Goal: Information Seeking & Learning: Learn about a topic

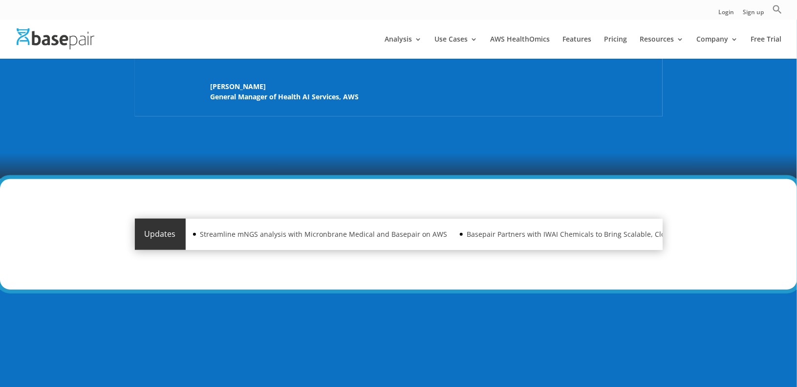
scroll to position [391, 0]
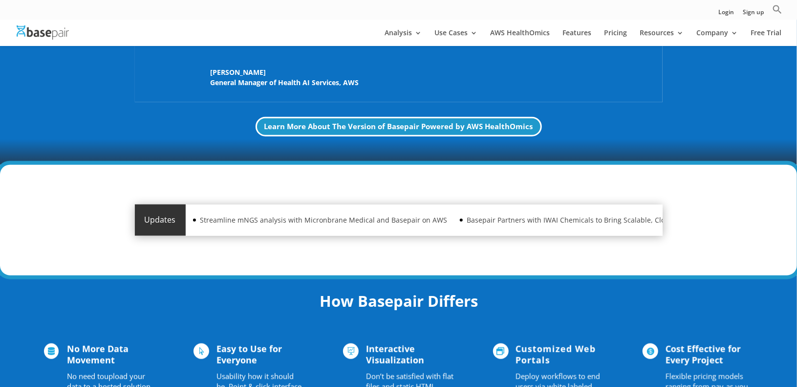
click at [87, 178] on div "Updates Streamline mNGS analysis with Micronbrane Medical and Basepair on AWS B…" at bounding box center [398, 220] width 797 height 110
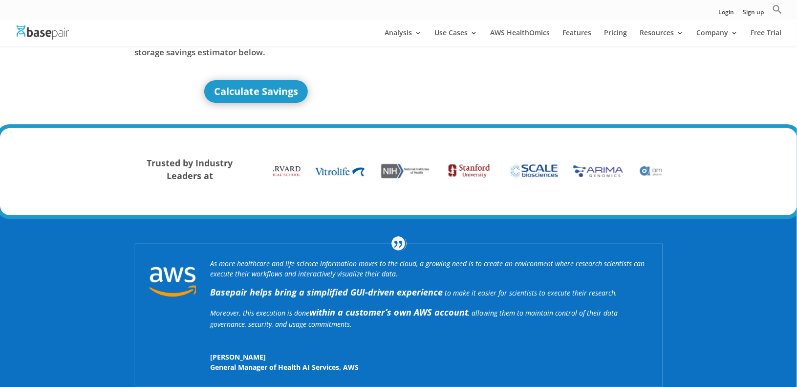
scroll to position [0, 0]
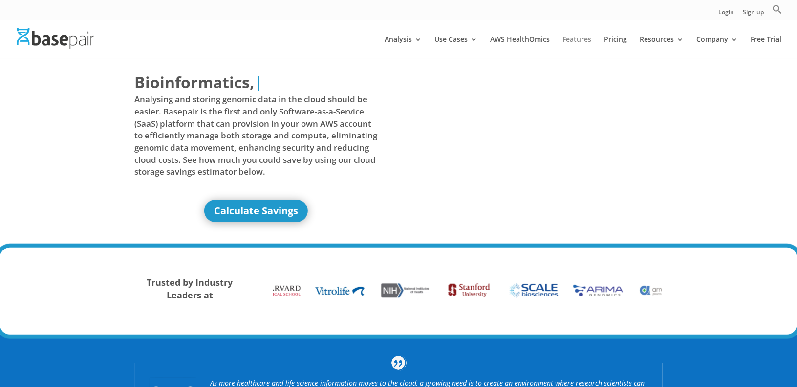
click at [580, 42] on link "Features" at bounding box center [577, 47] width 29 height 23
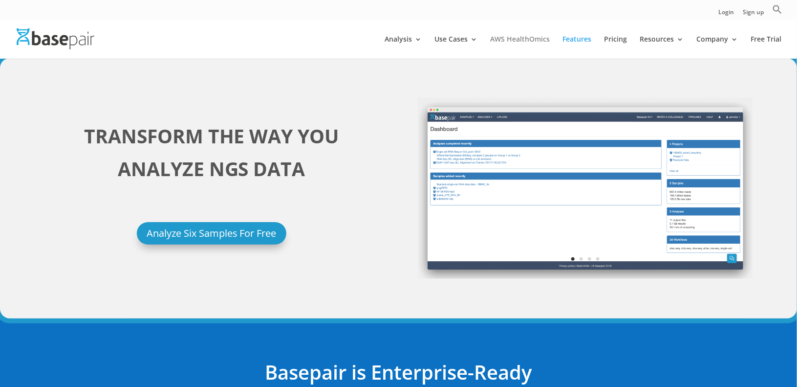
click at [536, 39] on link "AWS HealthOmics" at bounding box center [520, 47] width 60 height 23
